Goal: Task Accomplishment & Management: Use online tool/utility

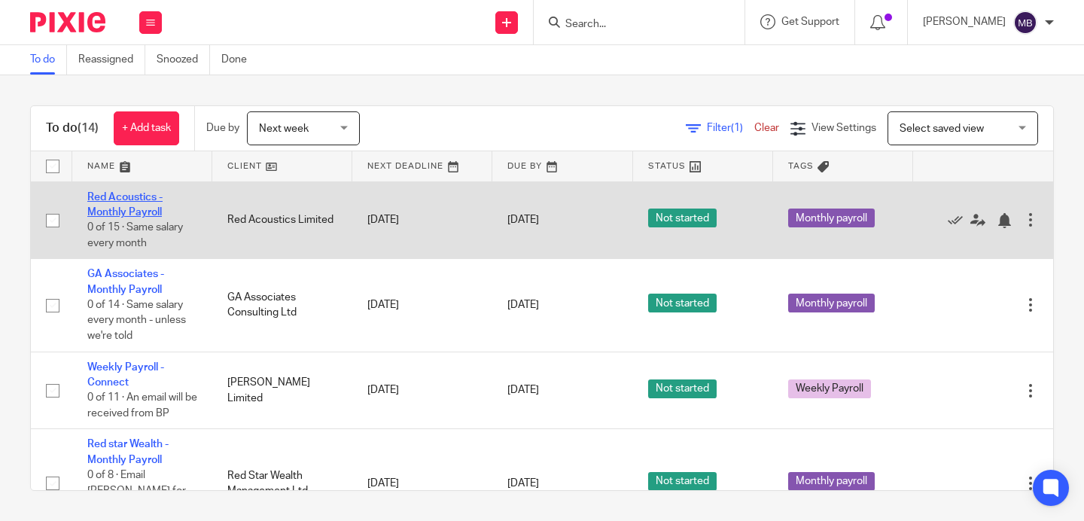
click at [139, 207] on link "Red Acoustics - Monthly Payroll" at bounding box center [124, 205] width 75 height 26
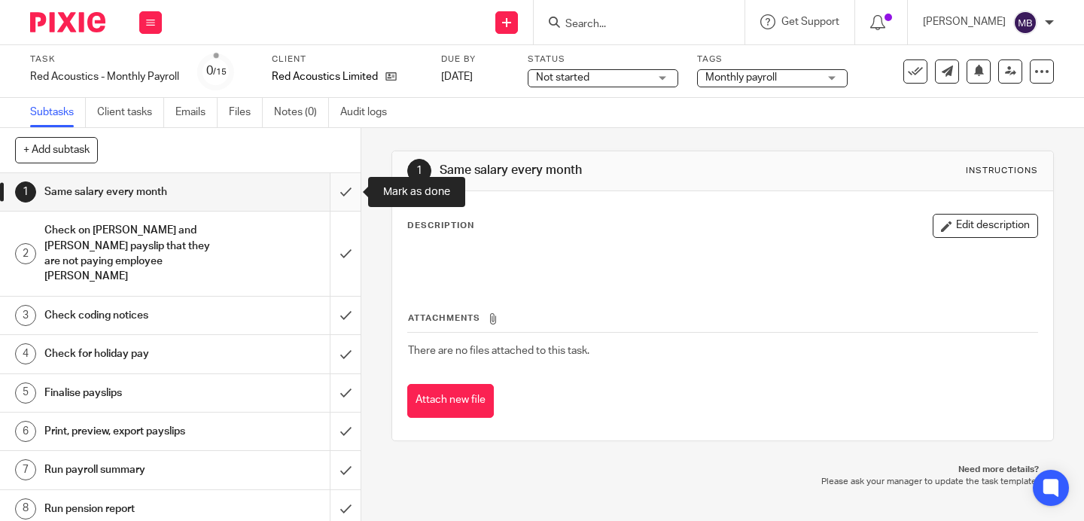
click at [348, 185] on input "submit" at bounding box center [180, 192] width 361 height 38
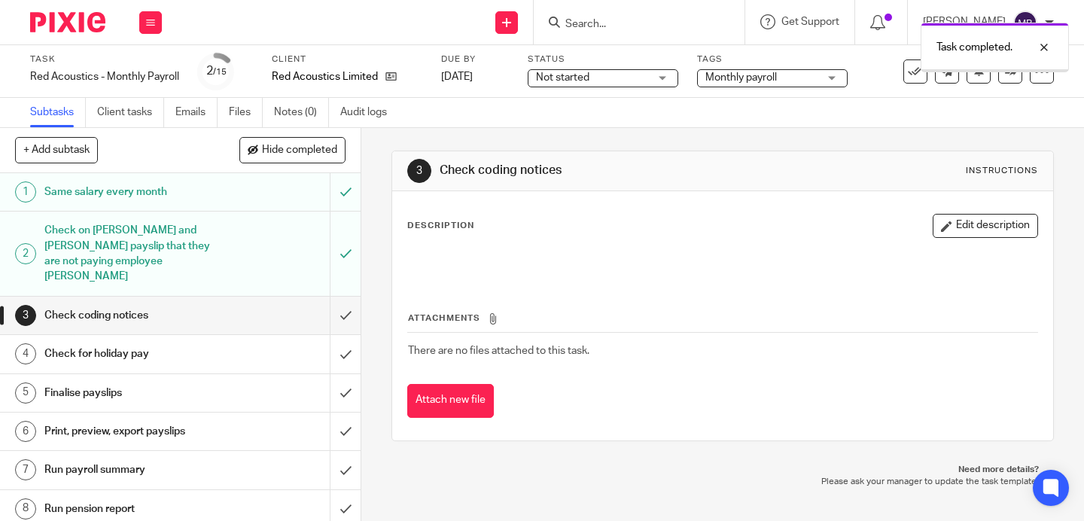
click at [345, 298] on input "submit" at bounding box center [180, 316] width 361 height 38
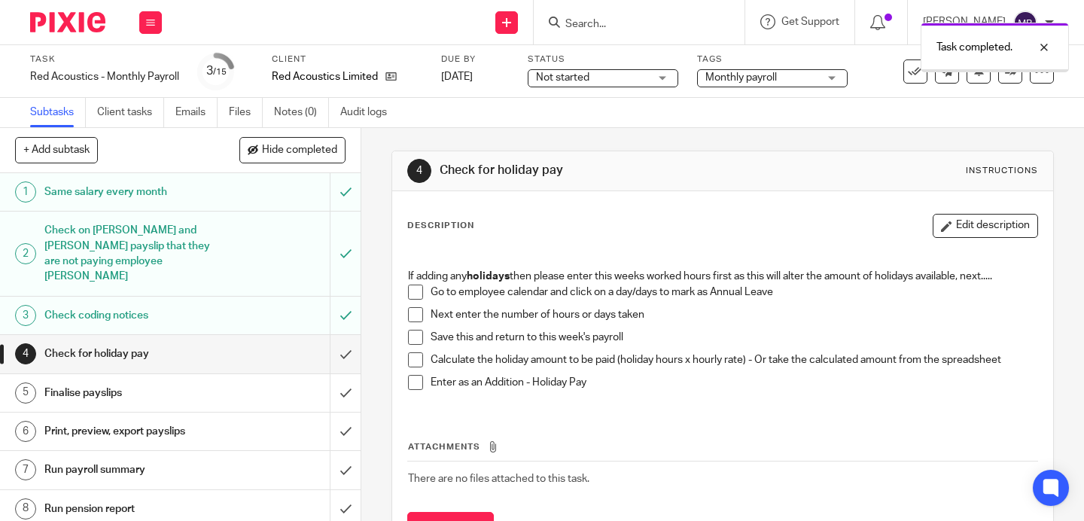
click at [344, 337] on input "submit" at bounding box center [180, 354] width 361 height 38
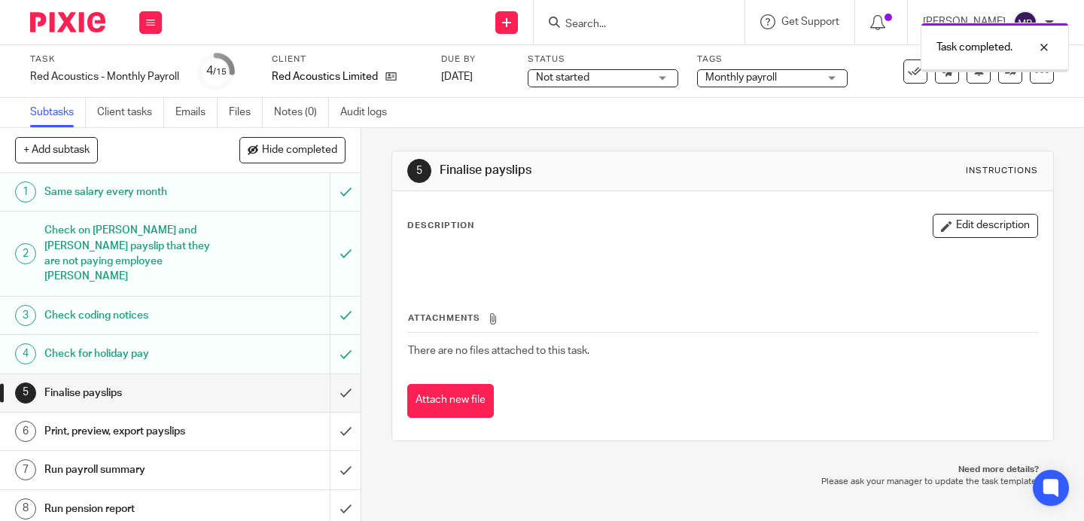
click at [344, 374] on input "submit" at bounding box center [180, 393] width 361 height 38
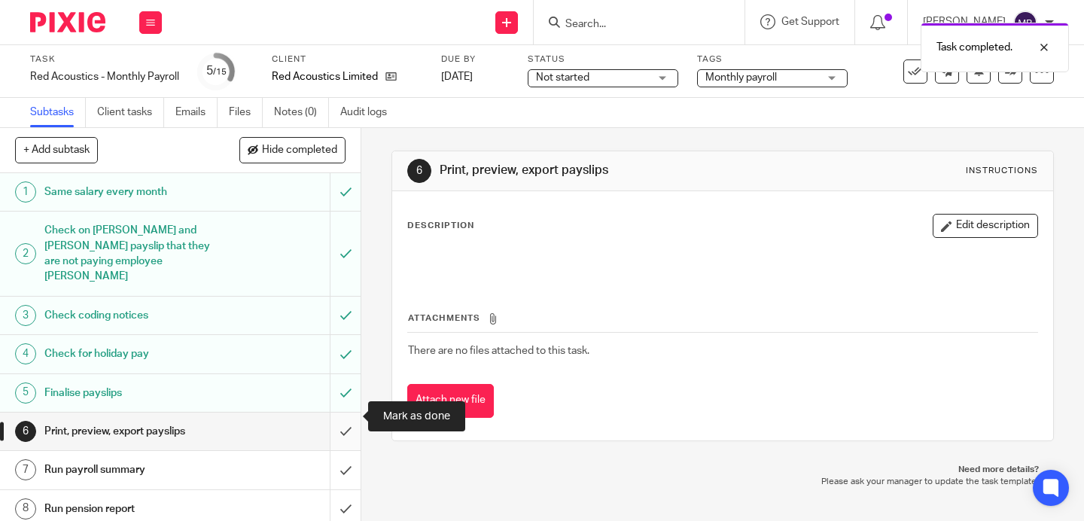
click at [343, 415] on input "submit" at bounding box center [180, 432] width 361 height 38
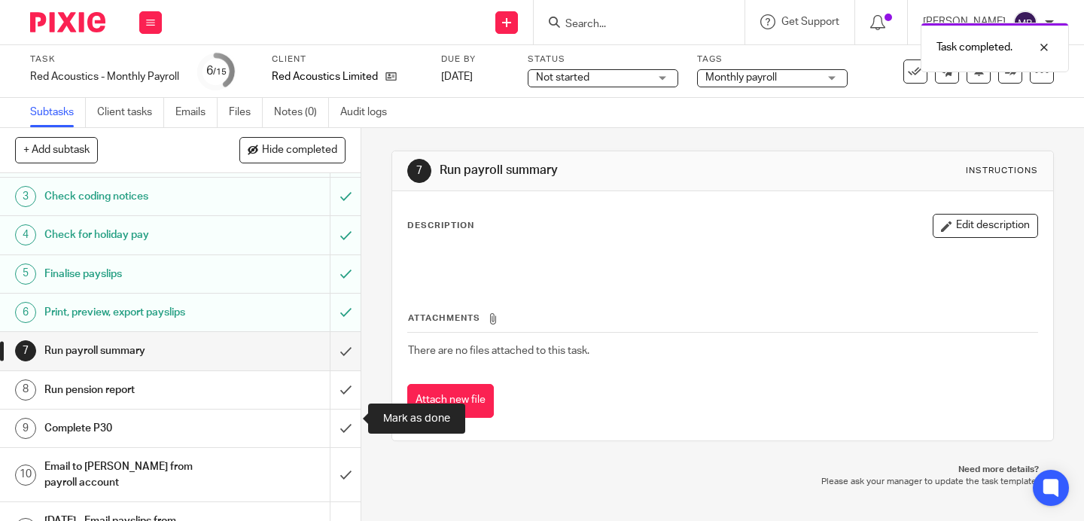
scroll to position [123, 0]
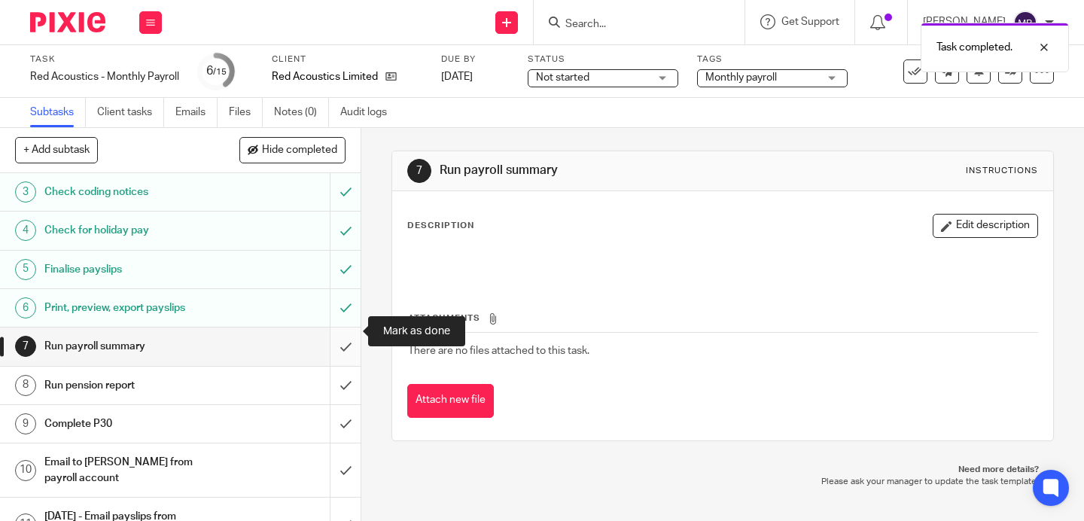
click at [343, 337] on input "submit" at bounding box center [180, 346] width 361 height 38
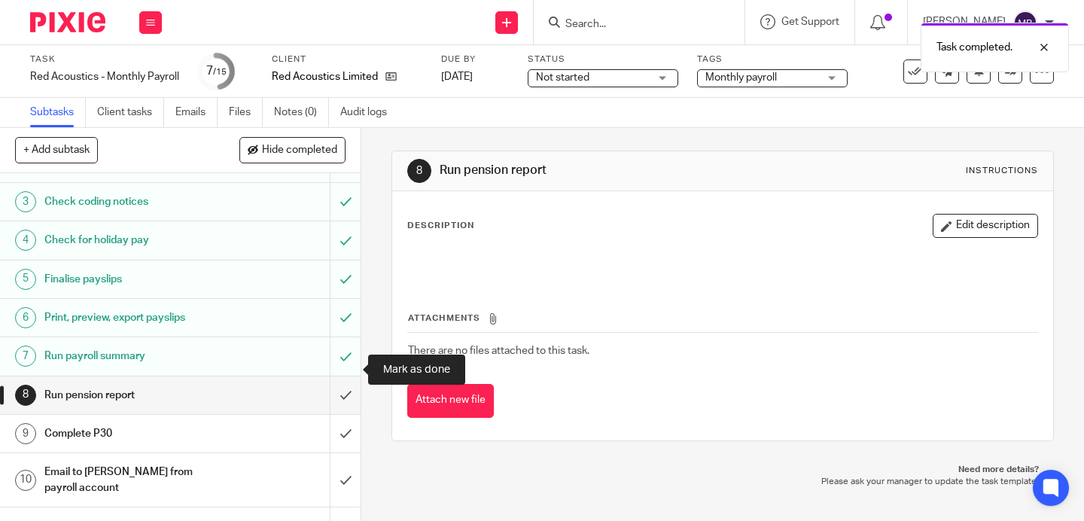
scroll to position [294, 0]
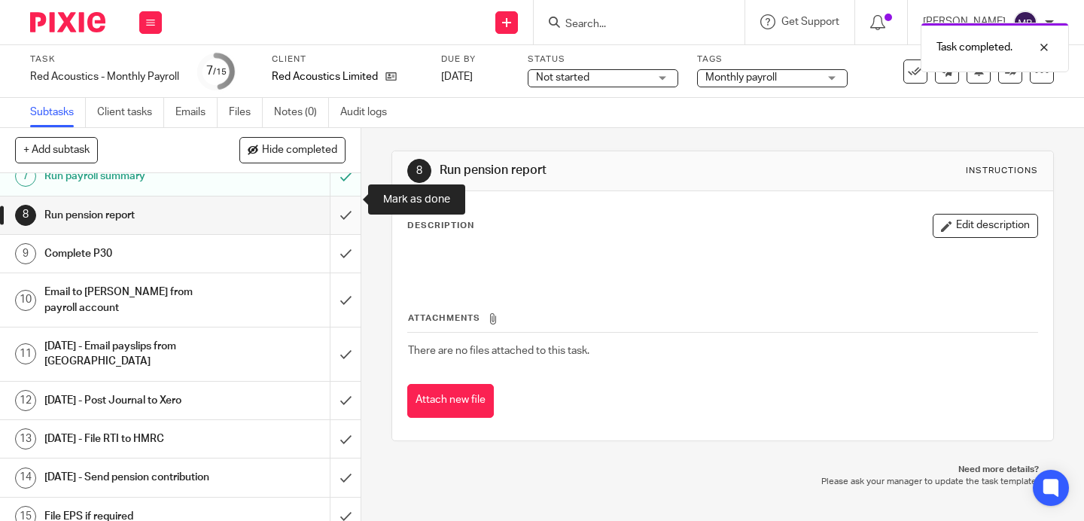
click at [342, 199] on input "submit" at bounding box center [180, 215] width 361 height 38
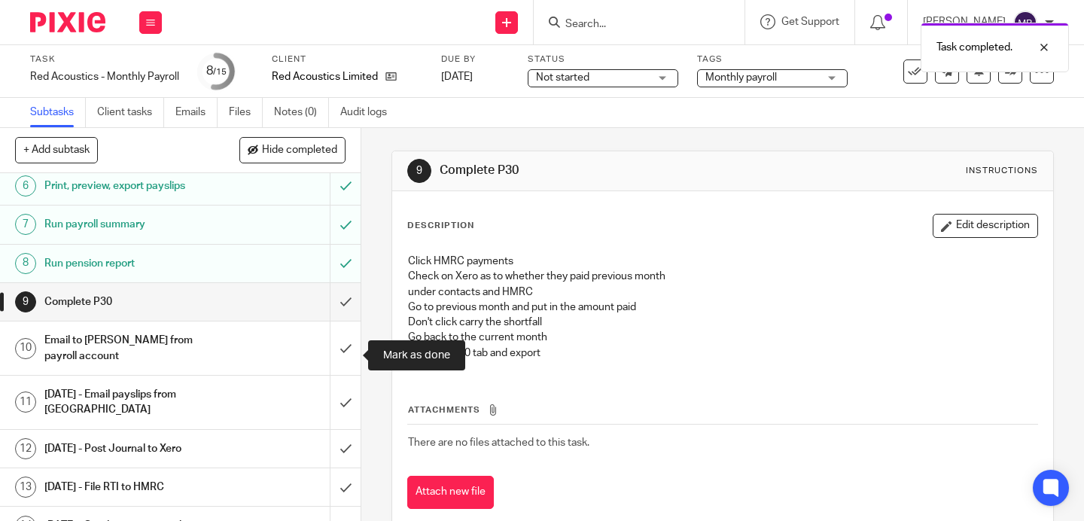
scroll to position [262, 0]
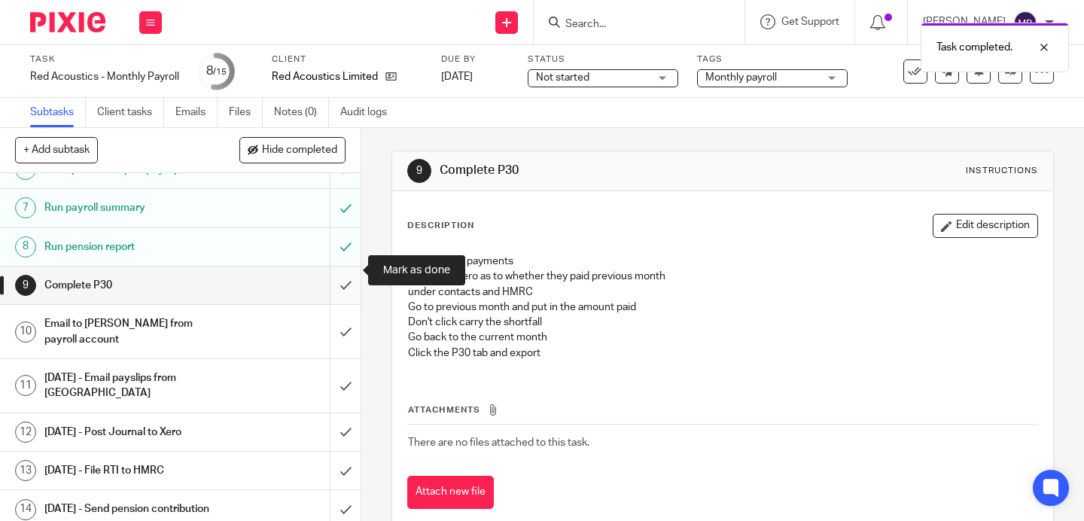
click at [345, 266] on input "submit" at bounding box center [180, 285] width 361 height 38
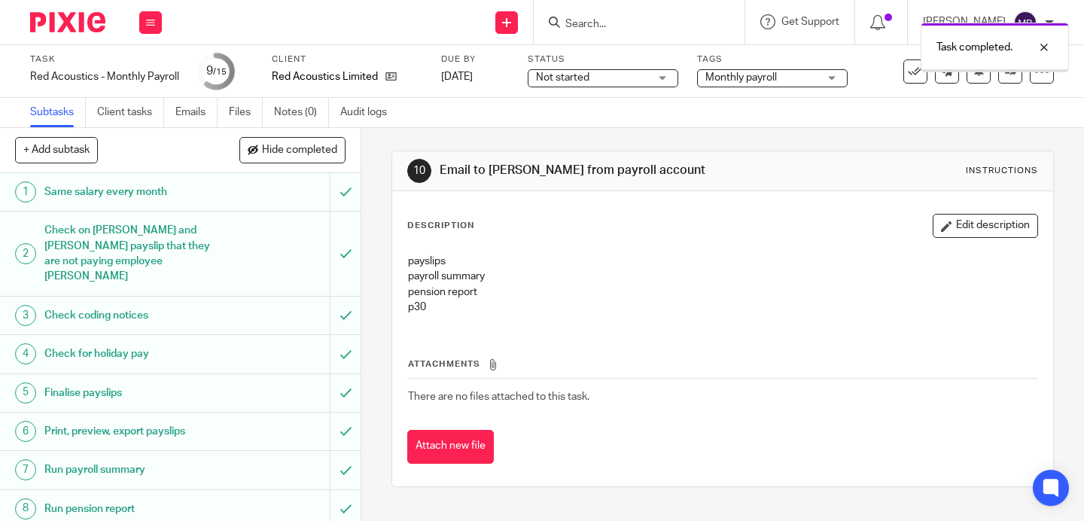
scroll to position [294, 0]
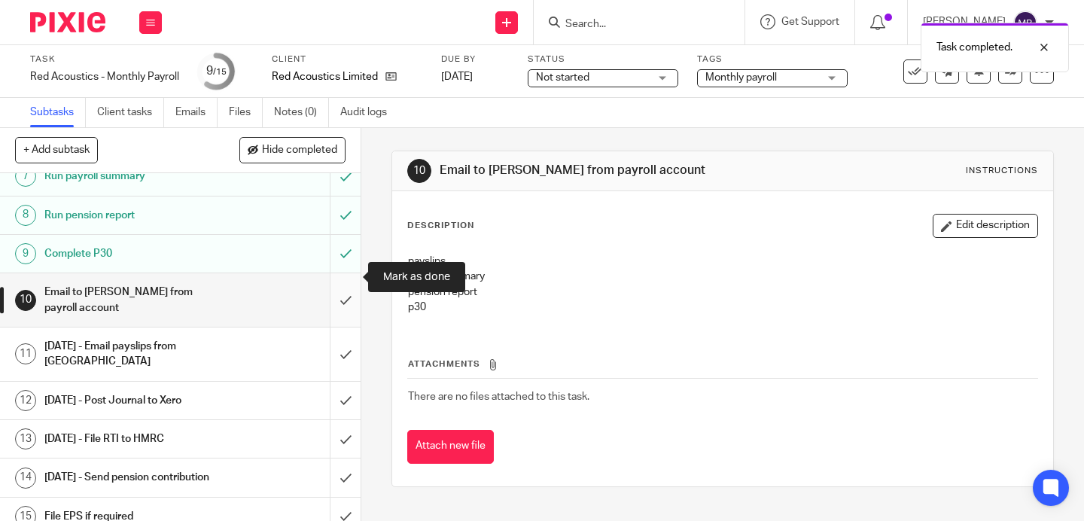
click at [336, 277] on input "submit" at bounding box center [180, 299] width 361 height 53
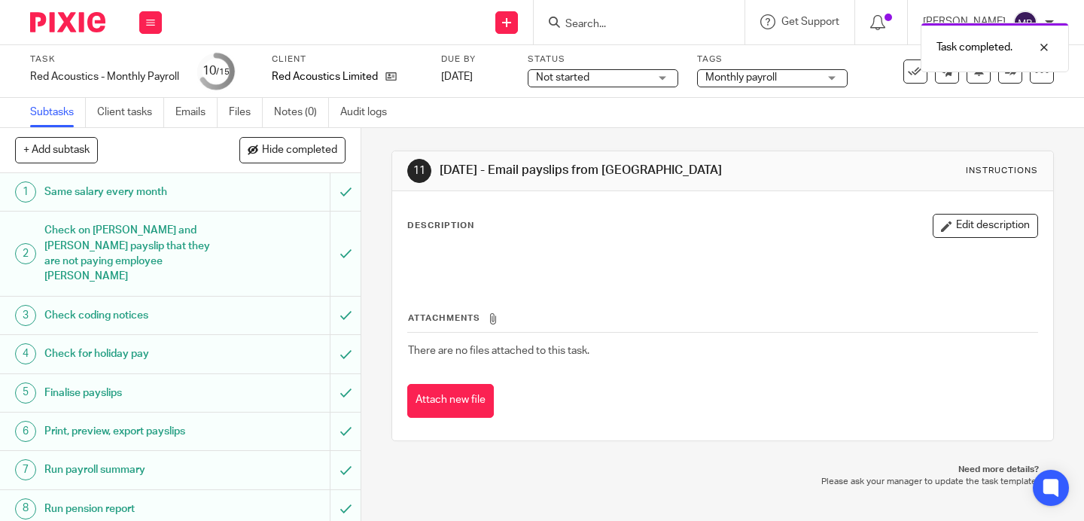
click at [63, 20] on img at bounding box center [67, 22] width 75 height 20
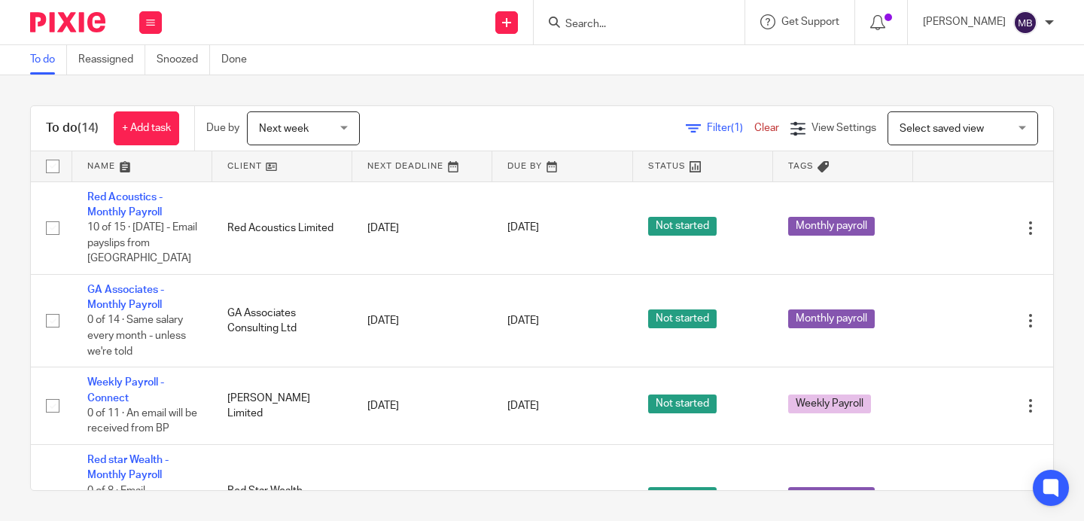
scroll to position [37, 0]
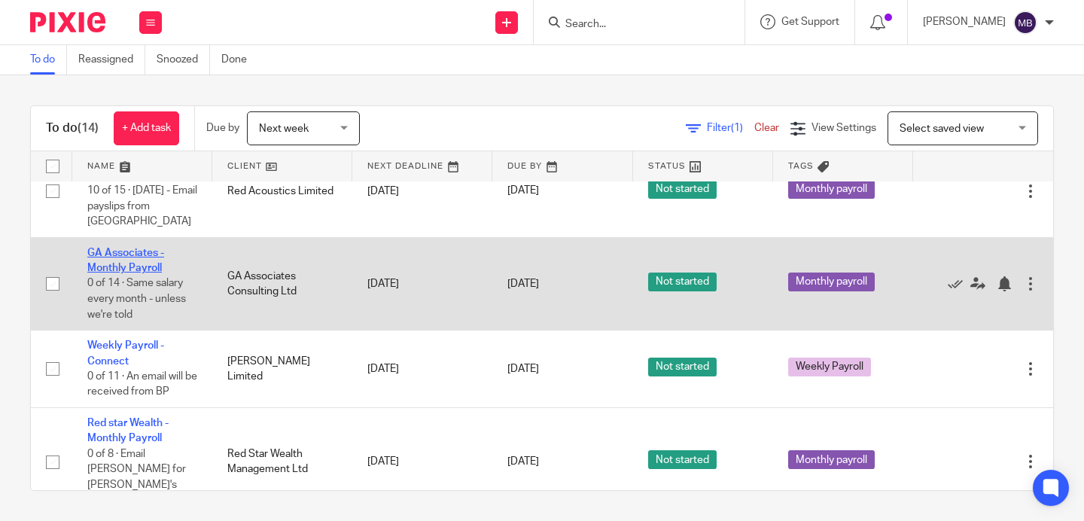
click at [118, 257] on link "GA Associates - Monthly Payroll" at bounding box center [125, 261] width 77 height 26
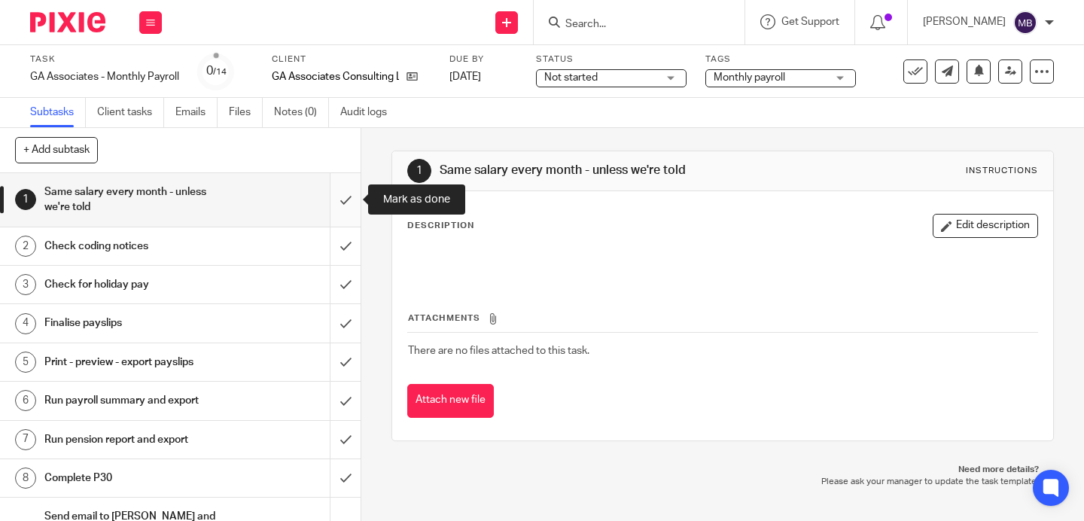
click at [343, 200] on input "submit" at bounding box center [180, 199] width 361 height 53
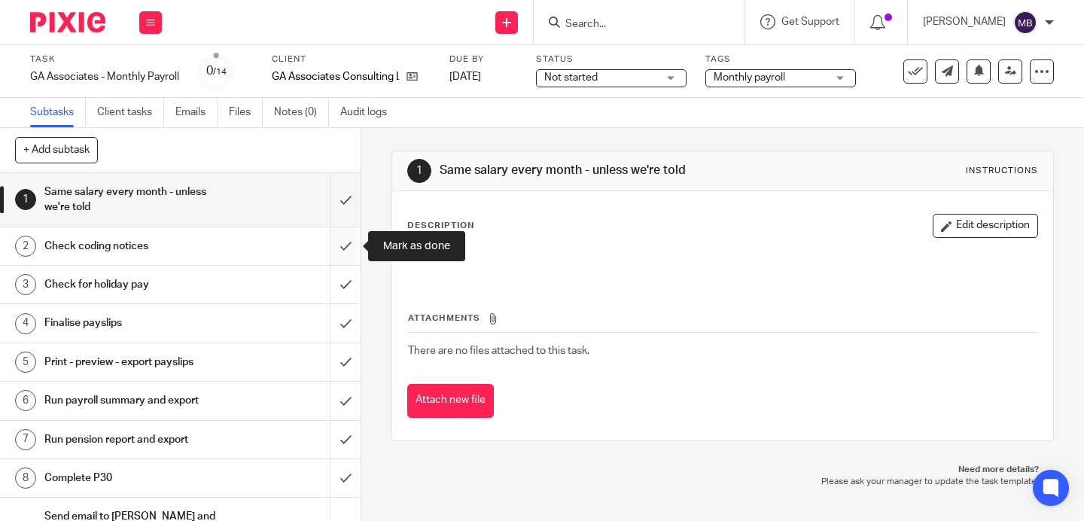
click at [349, 234] on input "submit" at bounding box center [180, 246] width 361 height 38
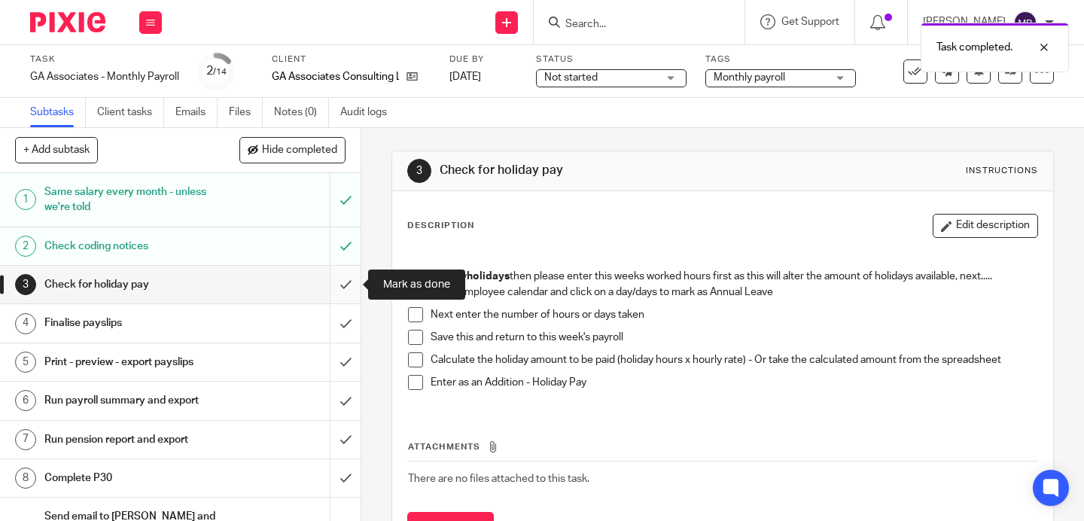
click at [344, 285] on input "submit" at bounding box center [180, 285] width 361 height 38
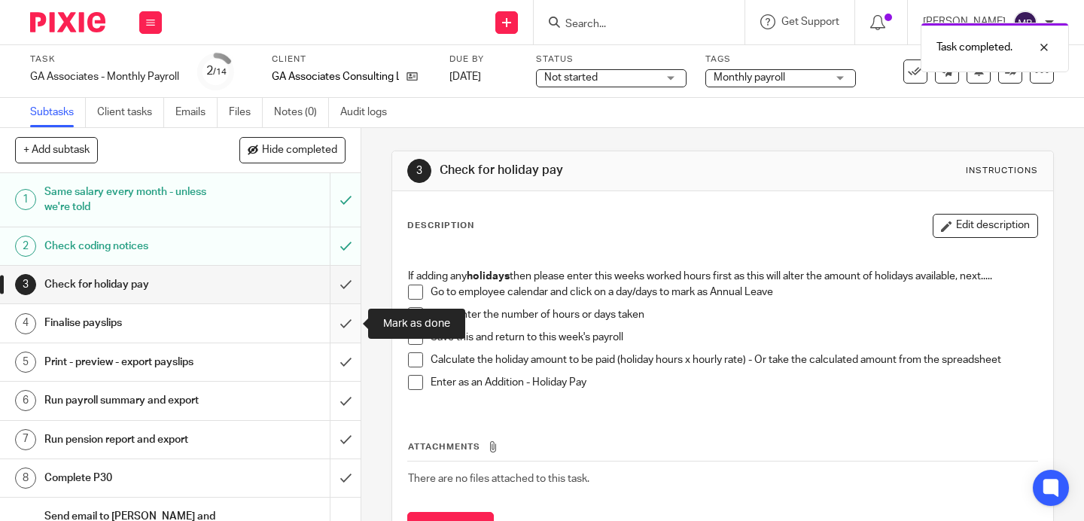
click at [347, 326] on input "submit" at bounding box center [180, 323] width 361 height 38
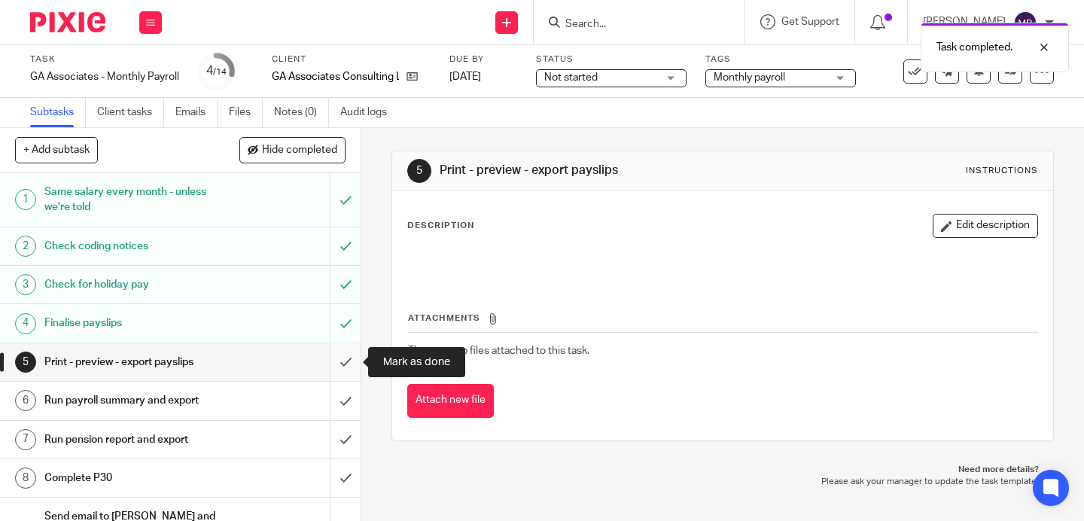
click at [346, 356] on input "submit" at bounding box center [180, 362] width 361 height 38
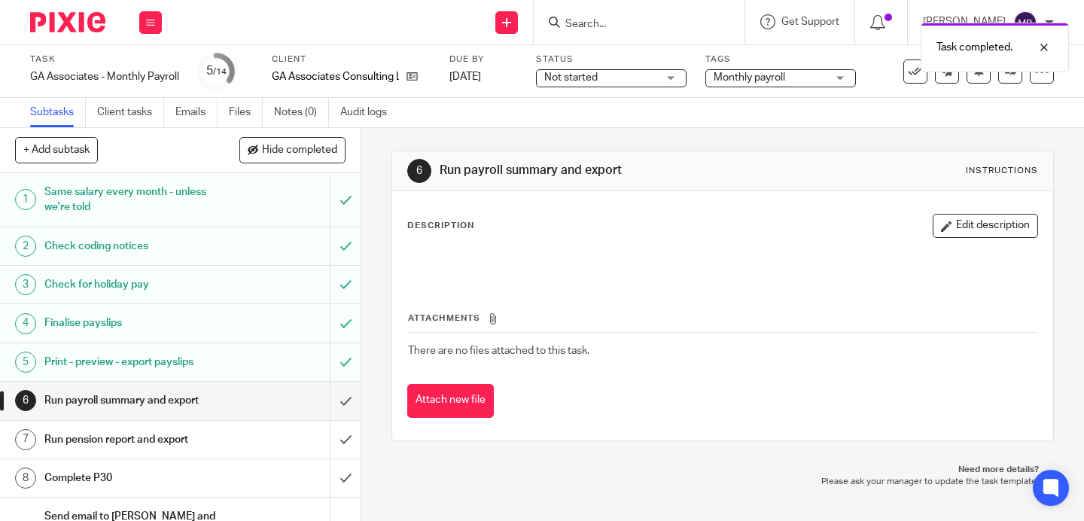
click at [349, 418] on input "submit" at bounding box center [180, 401] width 361 height 38
click at [348, 440] on input "submit" at bounding box center [180, 440] width 361 height 38
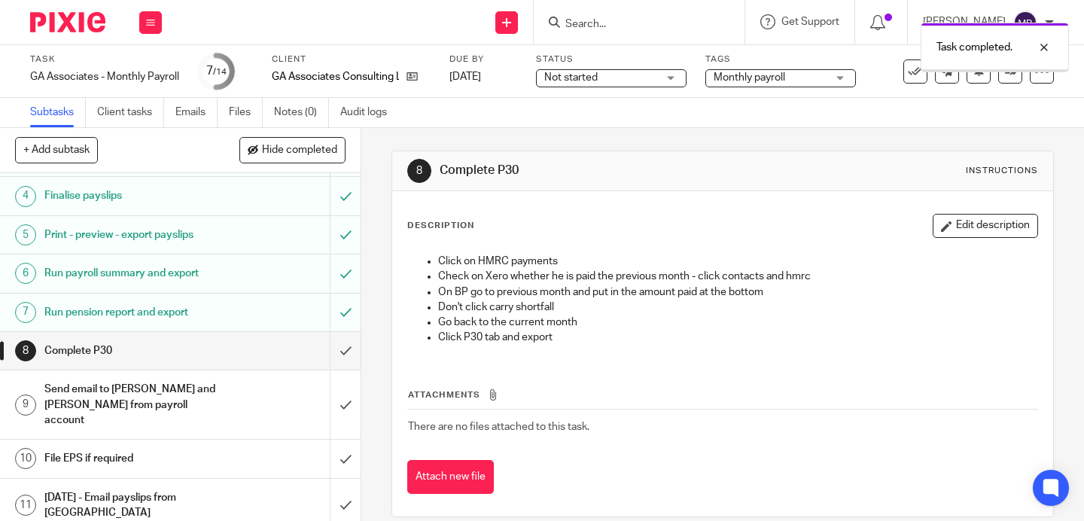
scroll to position [129, 0]
click at [341, 358] on input "submit" at bounding box center [180, 349] width 361 height 38
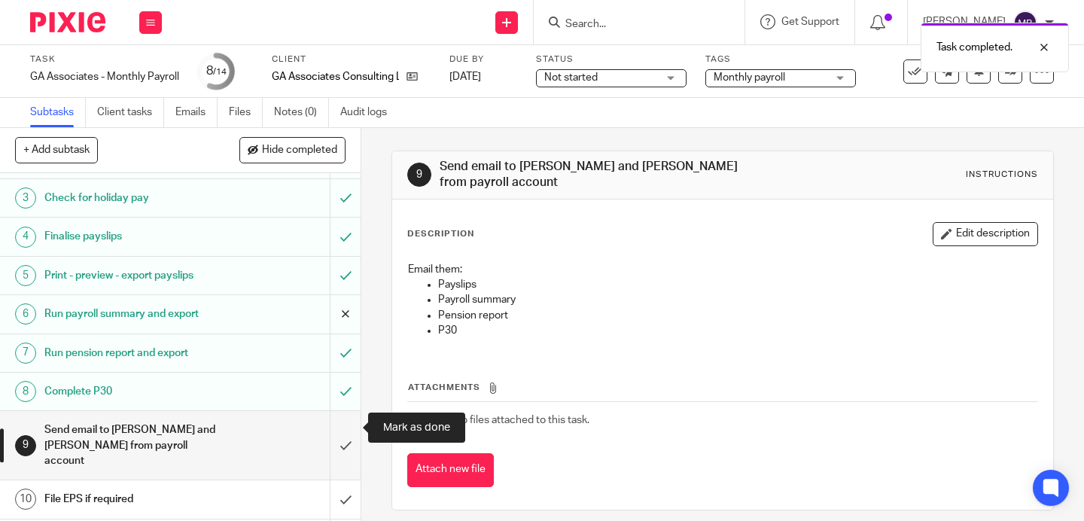
scroll to position [129, 0]
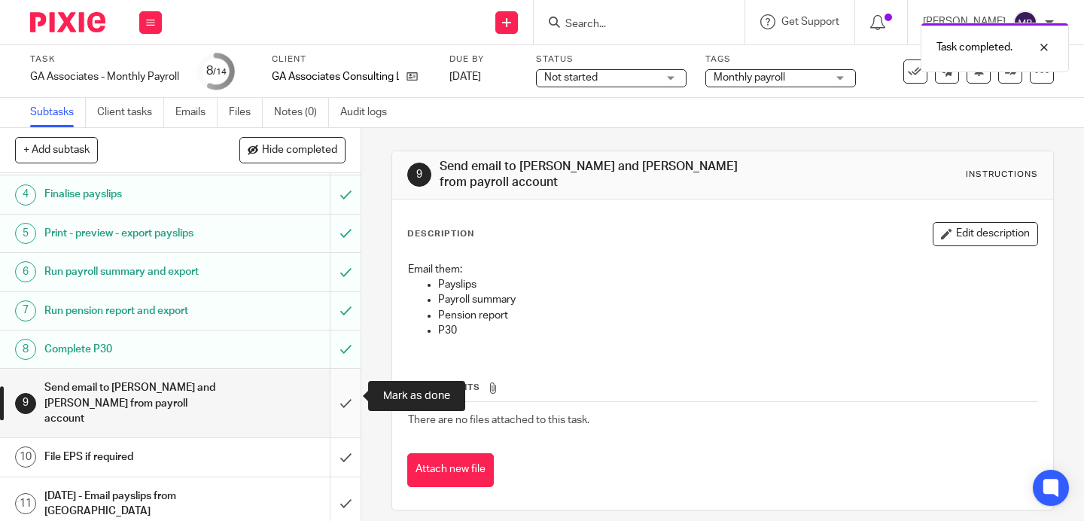
click at [342, 393] on input "submit" at bounding box center [180, 403] width 361 height 69
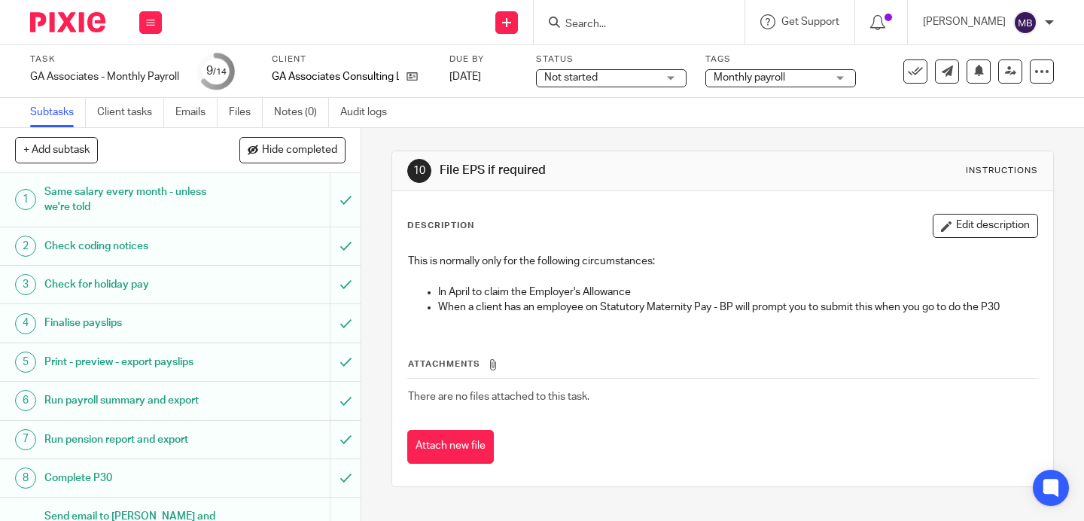
click at [75, 27] on img at bounding box center [67, 22] width 75 height 20
